Goal: Find specific page/section: Find specific page/section

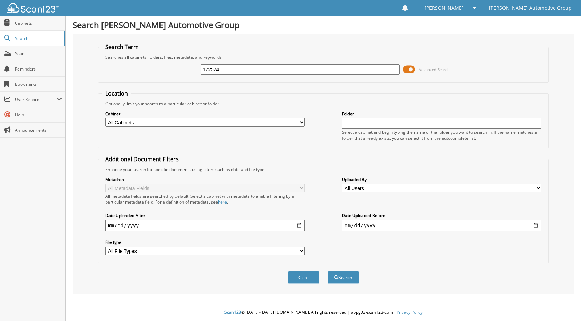
type input "172524"
click at [327, 271] on button "Search" at bounding box center [342, 277] width 31 height 13
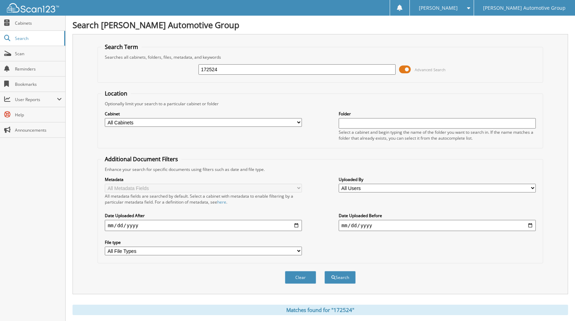
scroll to position [94, 0]
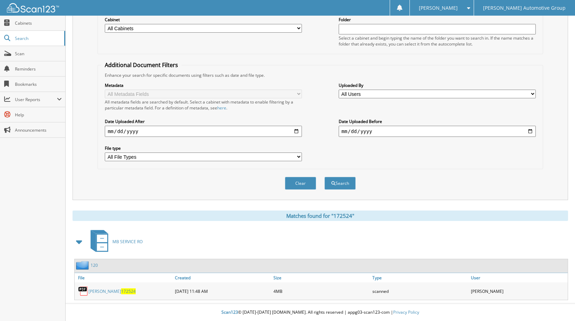
click at [121, 291] on span "172524" at bounding box center [128, 291] width 15 height 6
click at [101, 292] on link "[PERSON_NAME] 172524" at bounding box center [112, 291] width 47 height 6
